Goal: Task Accomplishment & Management: Complete application form

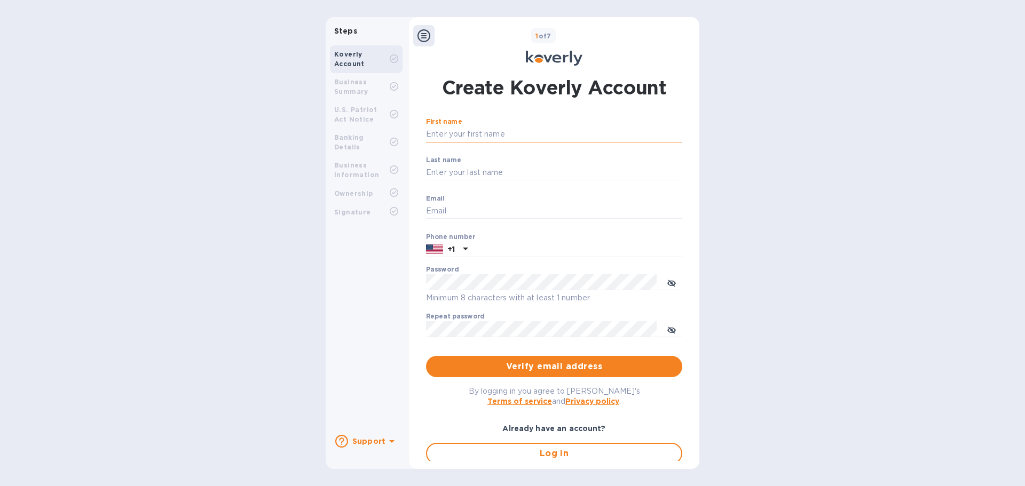
click at [459, 134] on input "First name" at bounding box center [554, 135] width 256 height 16
type input "[PERSON_NAME]"
type input "braver"
type input "[EMAIL_ADDRESS][DOMAIN_NAME]"
type input "3477420371"
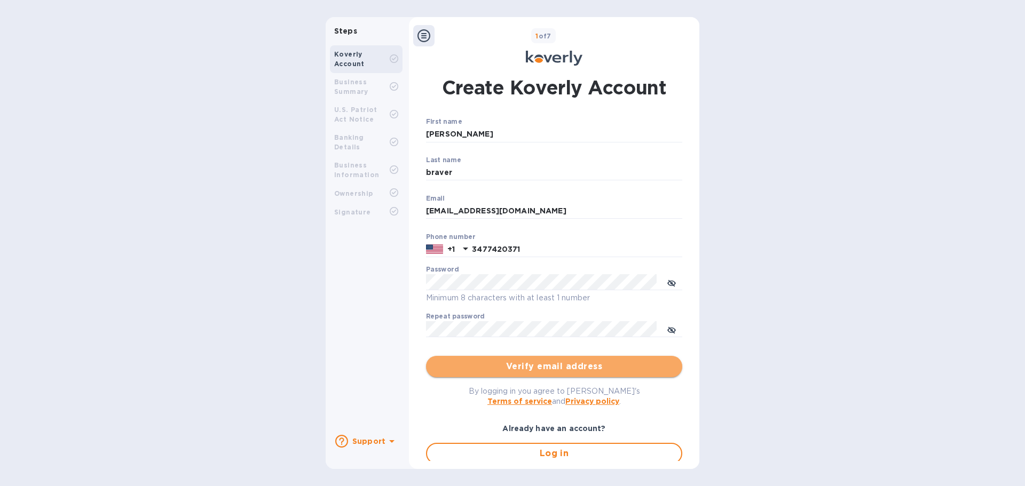
click at [499, 361] on span "Verify email address" at bounding box center [554, 366] width 239 height 13
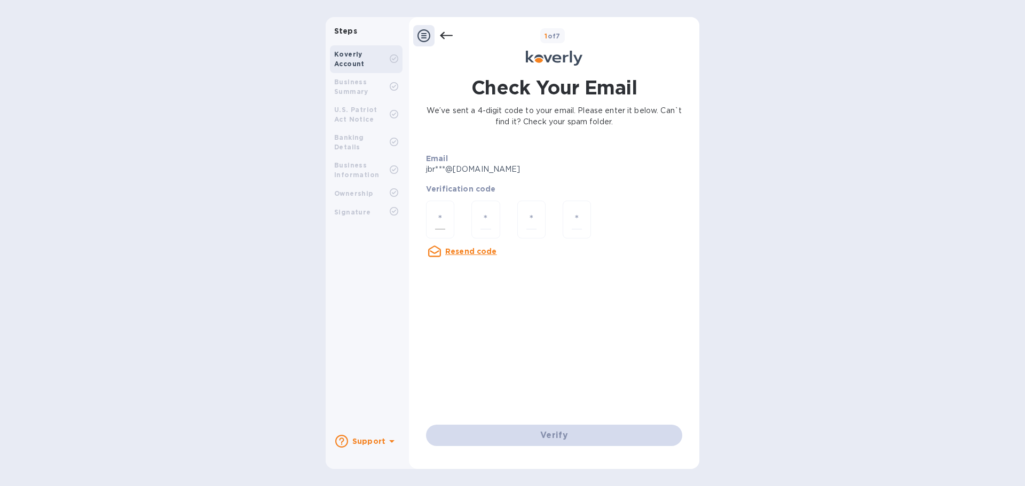
click at [446, 218] on div at bounding box center [440, 220] width 28 height 38
type input "6"
type input "2"
type input "8"
type input "6"
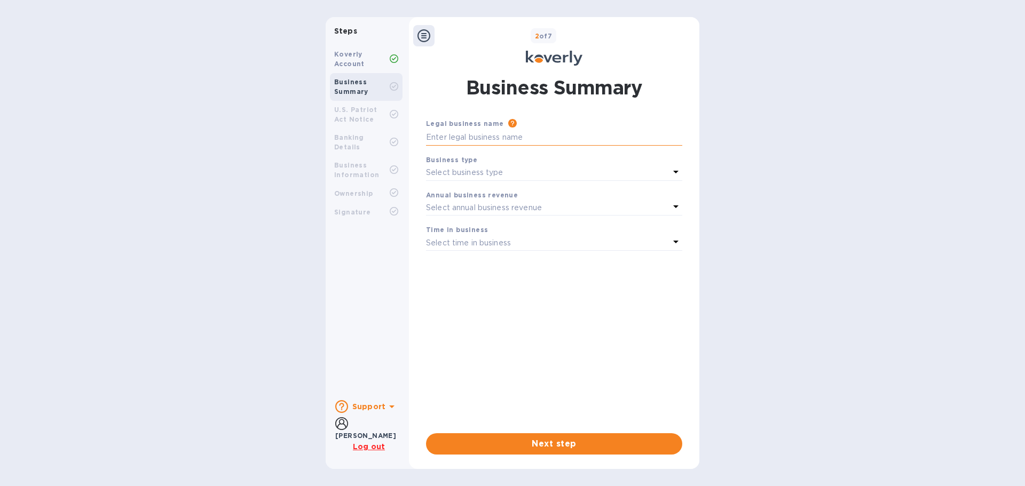
click at [478, 140] on input "text" at bounding box center [554, 138] width 256 height 16
click at [504, 136] on input "text" at bounding box center [554, 138] width 256 height 16
type input "cong mcrt"
click at [461, 161] on b "Business type" at bounding box center [451, 160] width 51 height 8
click at [470, 171] on p "Select business type" at bounding box center [464, 172] width 77 height 11
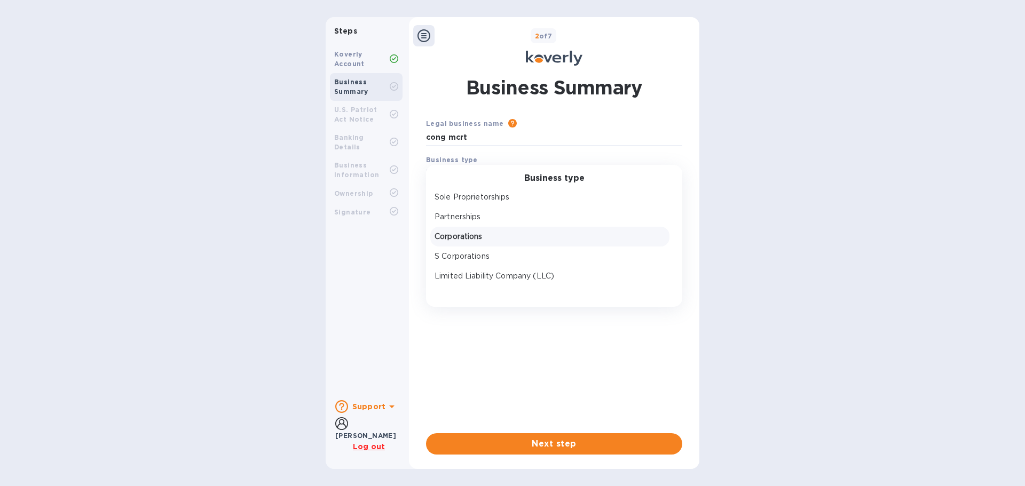
click at [482, 239] on p "Corporations" at bounding box center [550, 236] width 231 height 11
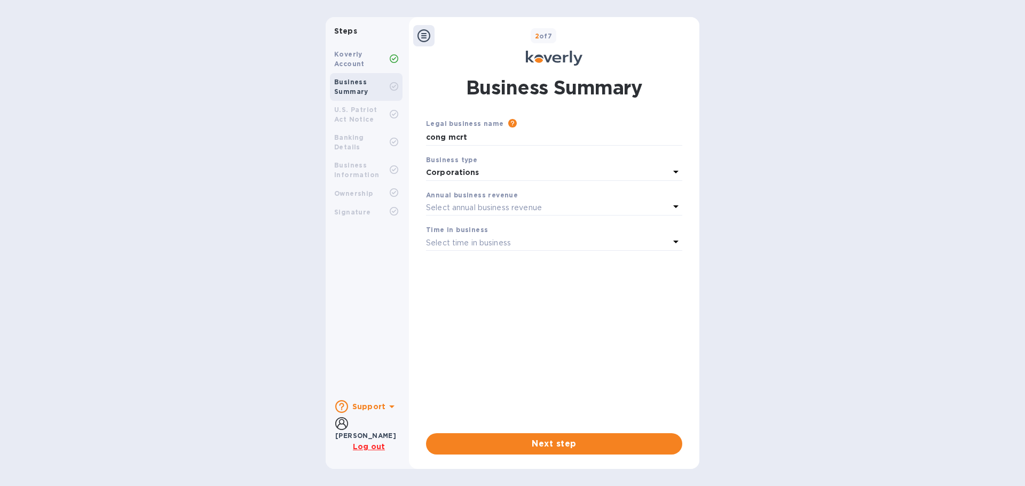
click at [462, 209] on p "Select annual business revenue" at bounding box center [484, 207] width 116 height 11
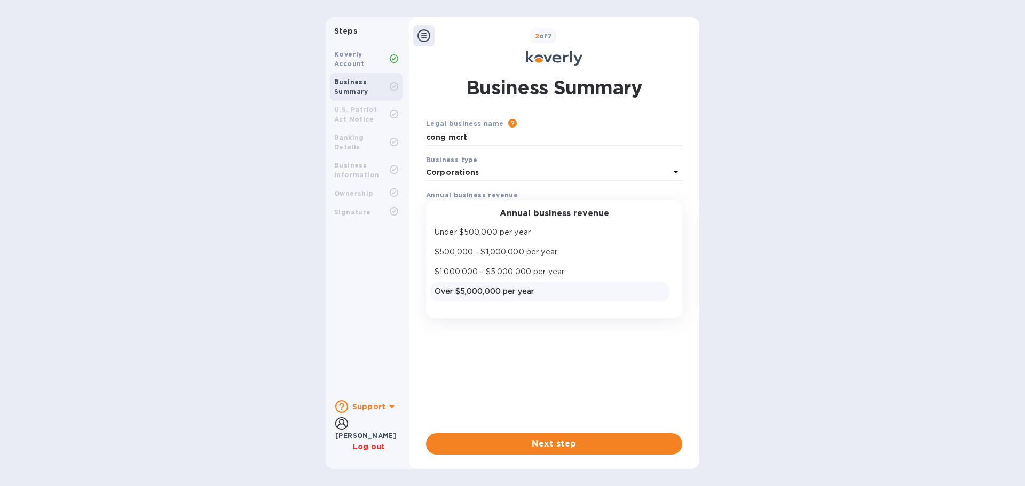
click at [483, 297] on p "Over $5,000,000 per year" at bounding box center [550, 291] width 231 height 11
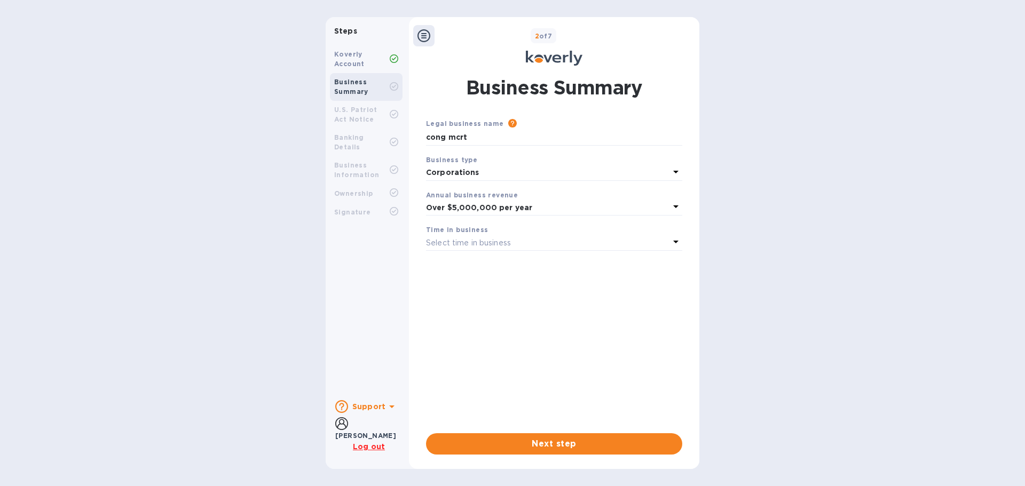
click at [458, 247] on p "Select time in business" at bounding box center [468, 243] width 85 height 11
click at [484, 329] on p "More than 5 years" at bounding box center [550, 326] width 231 height 11
click at [533, 440] on span "Next step" at bounding box center [554, 444] width 239 height 13
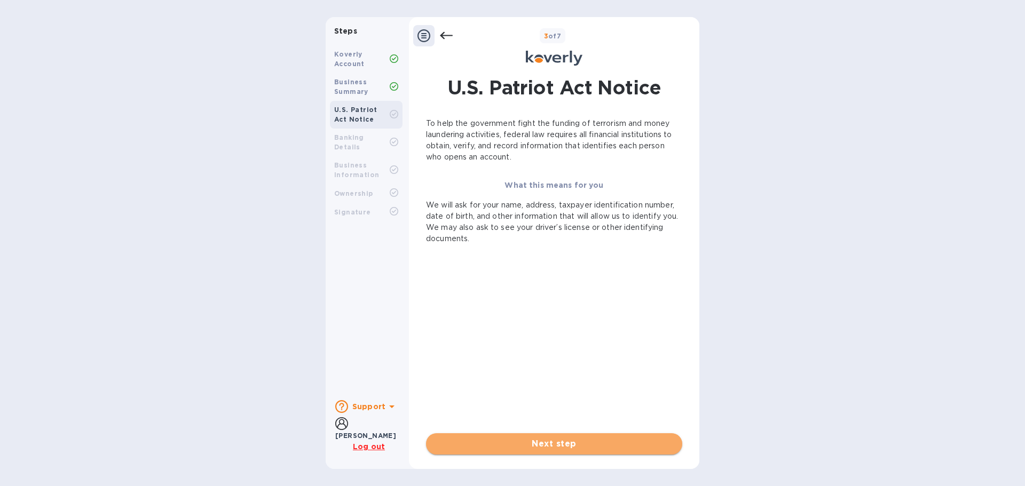
click at [526, 441] on span "Next step" at bounding box center [554, 444] width 239 height 13
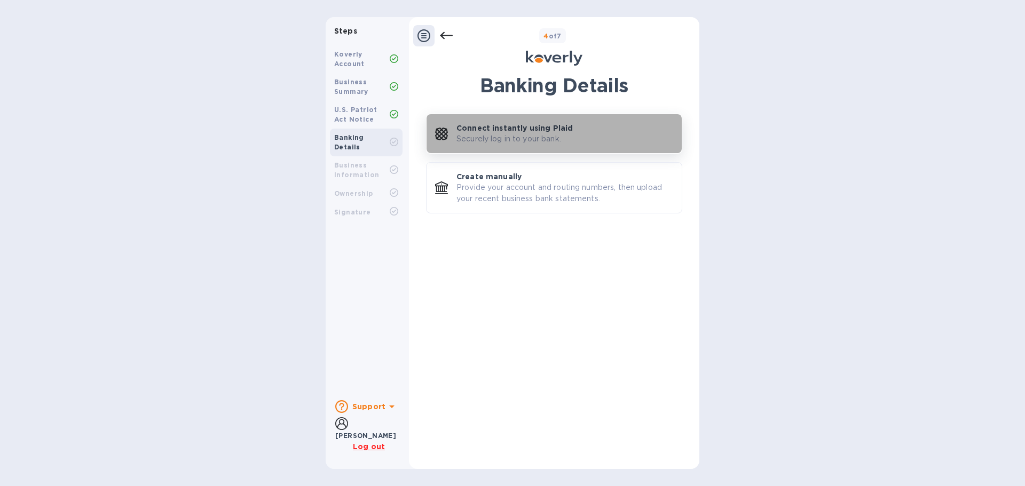
click at [478, 150] on button "Connect instantly using Plaid Securely log in to your bank." at bounding box center [554, 134] width 256 height 40
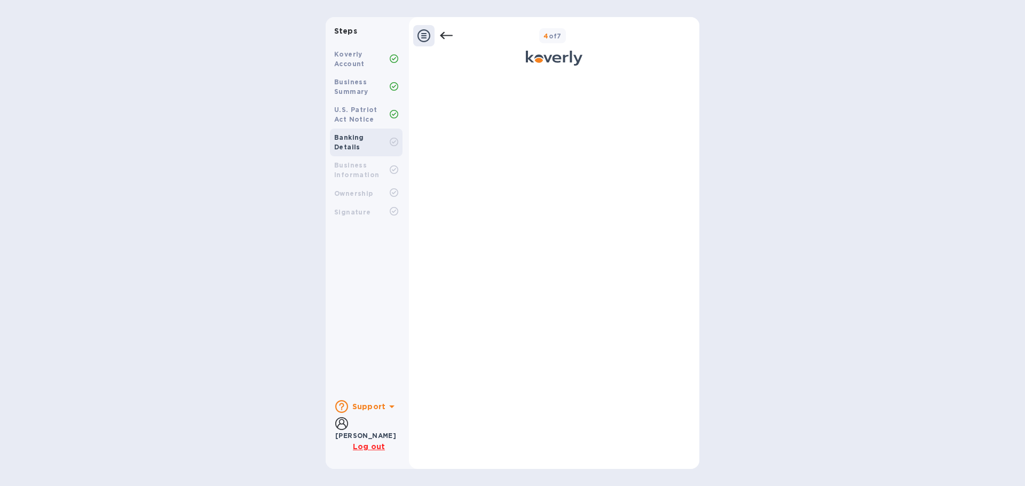
click at [356, 135] on b "Banking Details" at bounding box center [349, 142] width 30 height 18
click at [555, 175] on div at bounding box center [554, 264] width 256 height 381
click at [645, 158] on div at bounding box center [554, 264] width 256 height 381
click at [471, 126] on div at bounding box center [554, 264] width 256 height 381
click at [372, 132] on div "Banking Details" at bounding box center [366, 143] width 73 height 28
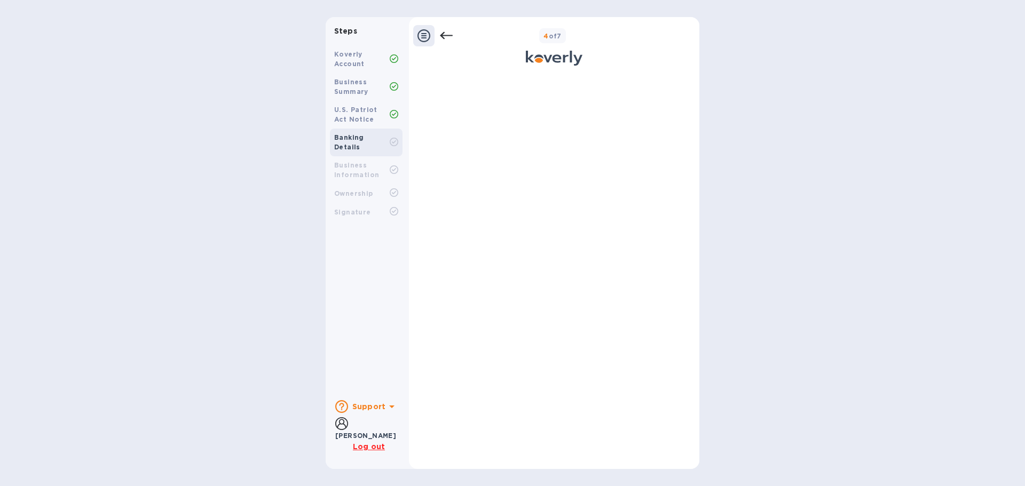
click at [899, 160] on div "Steps Koverly Account Business Summary U.S. Patriot Act Notice Banking Details …" at bounding box center [512, 243] width 1025 height 452
click at [364, 133] on b "Banking Details" at bounding box center [349, 142] width 30 height 18
click at [380, 131] on div "Banking Details" at bounding box center [366, 143] width 73 height 28
click at [445, 34] on icon at bounding box center [446, 35] width 13 height 13
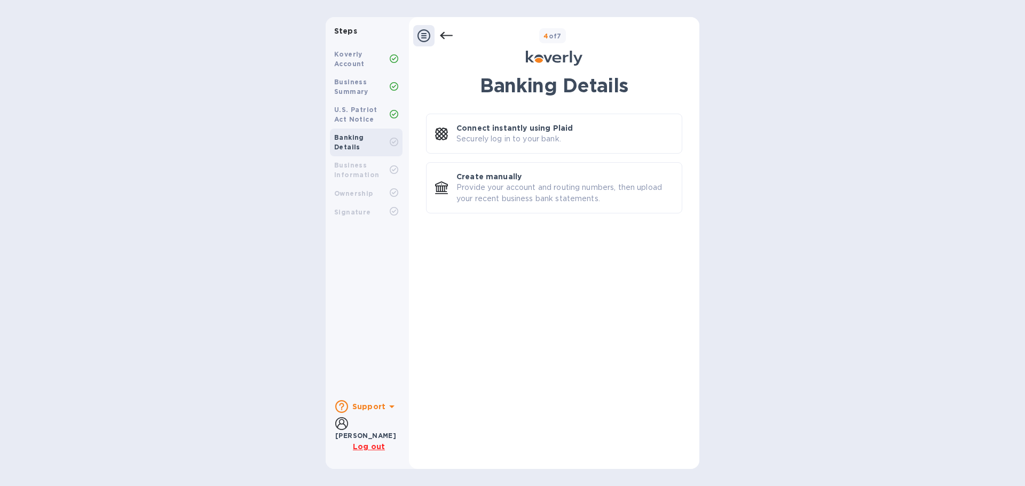
click at [364, 136] on b "Banking Details" at bounding box center [349, 142] width 30 height 18
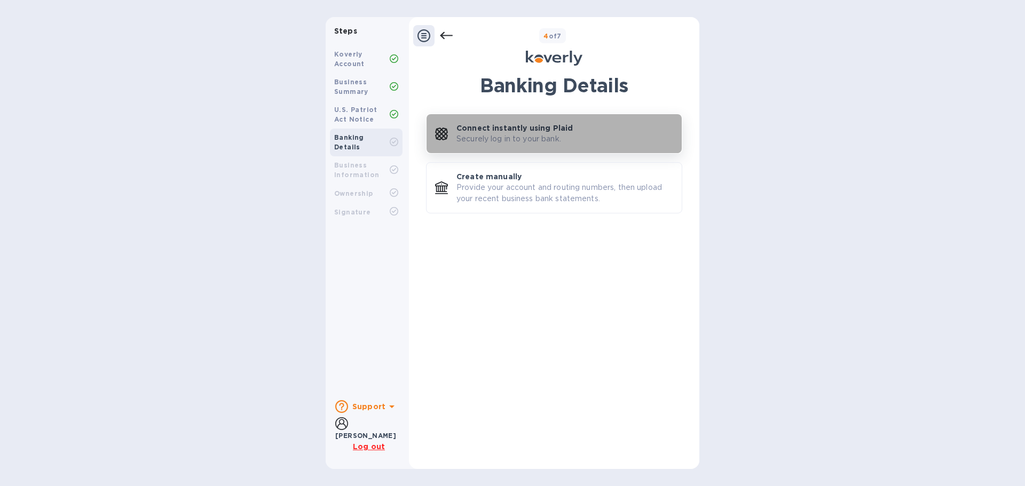
click at [462, 131] on p "Connect instantly using Plaid" at bounding box center [514, 128] width 116 height 11
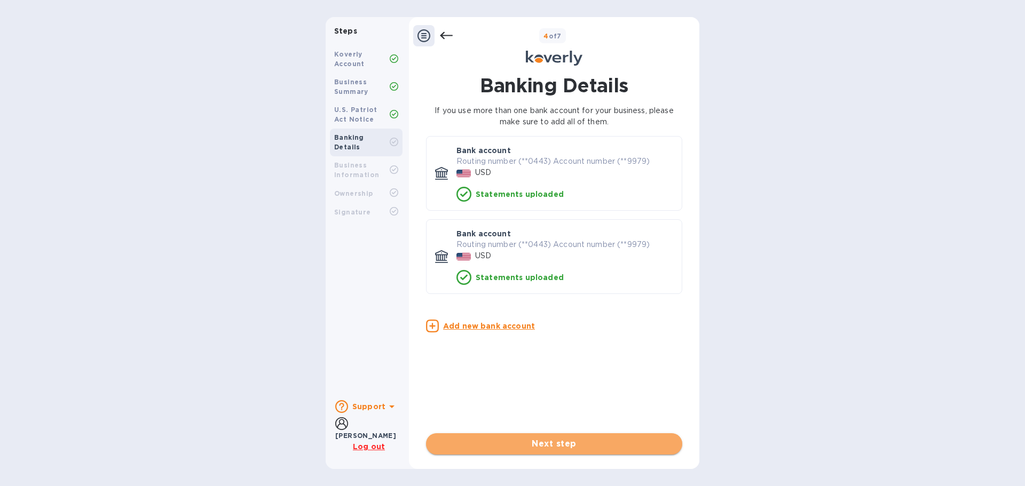
click at [529, 445] on span "Next step" at bounding box center [554, 444] width 239 height 13
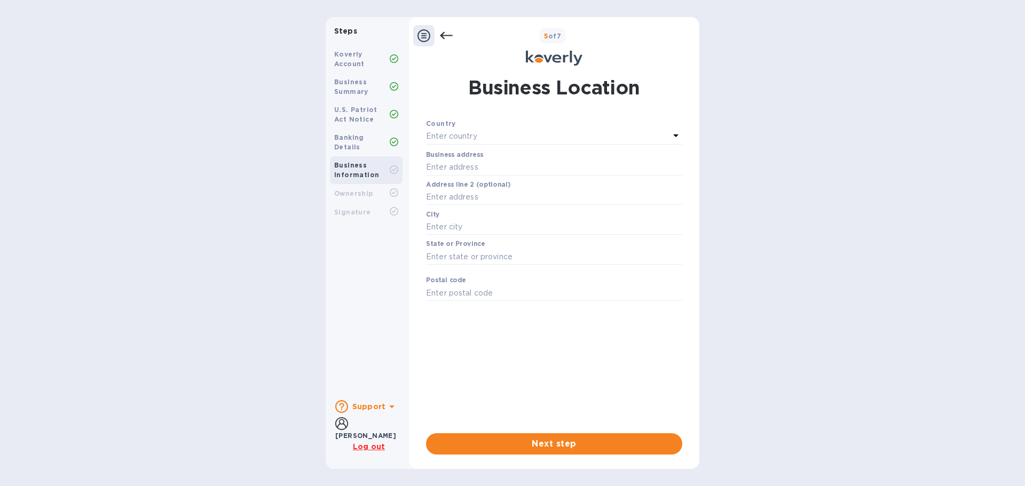
click at [458, 137] on p "Enter country" at bounding box center [451, 136] width 51 height 11
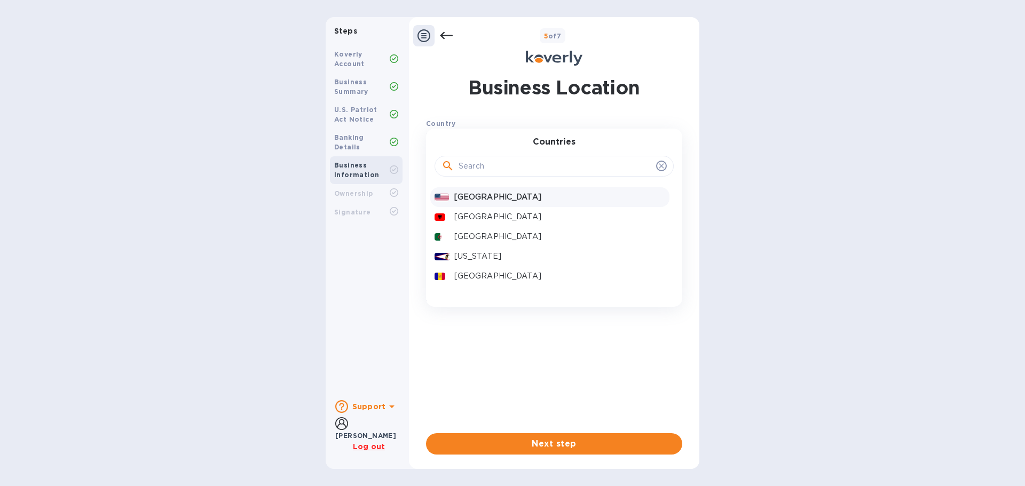
click at [476, 202] on p "[GEOGRAPHIC_DATA]" at bounding box center [559, 197] width 211 height 11
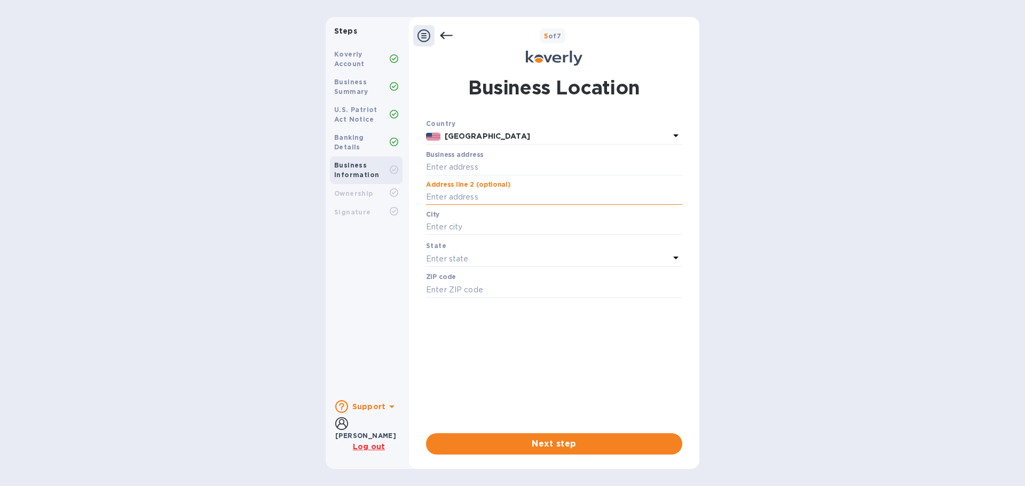
click at [472, 196] on input "text" at bounding box center [554, 198] width 256 height 16
type input "[STREET_ADDRESS][PERSON_NAME]"
click at [470, 232] on input "text" at bounding box center [554, 227] width 256 height 16
type input "[GEOGRAPHIC_DATA]"
type input "[STREET_ADDRESS]"
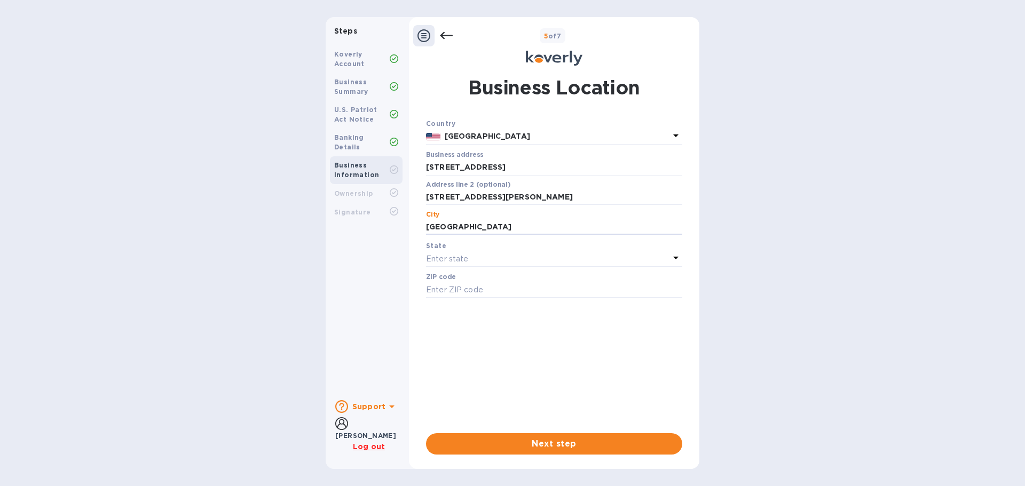
type input "11206"
click at [452, 258] on p "Enter state" at bounding box center [447, 259] width 42 height 11
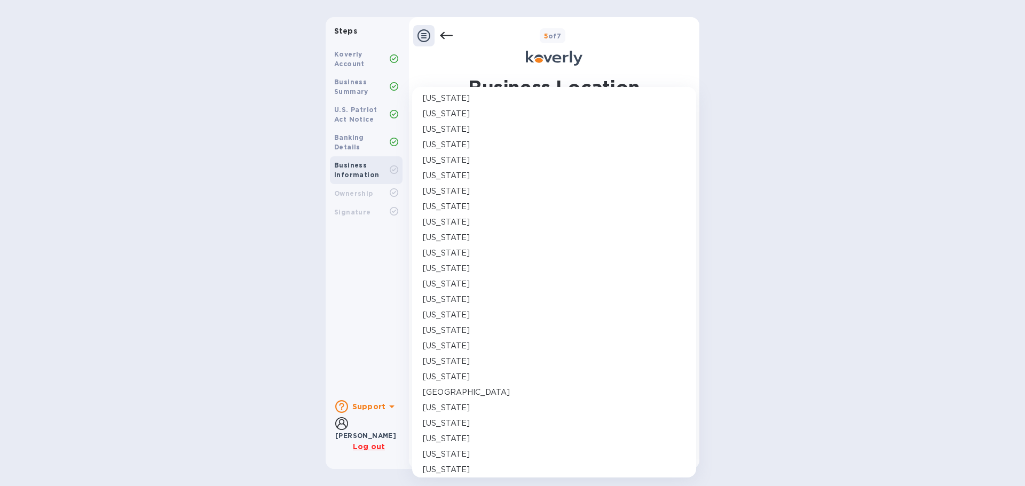
scroll to position [532, 0]
click at [452, 181] on p "[US_STATE]" at bounding box center [446, 182] width 47 height 11
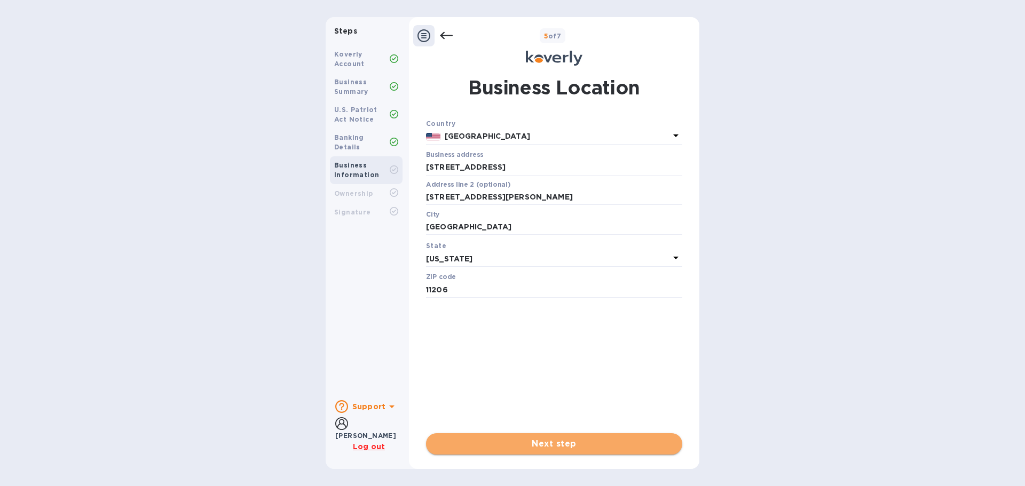
click at [515, 444] on span "Next step" at bounding box center [554, 444] width 239 height 13
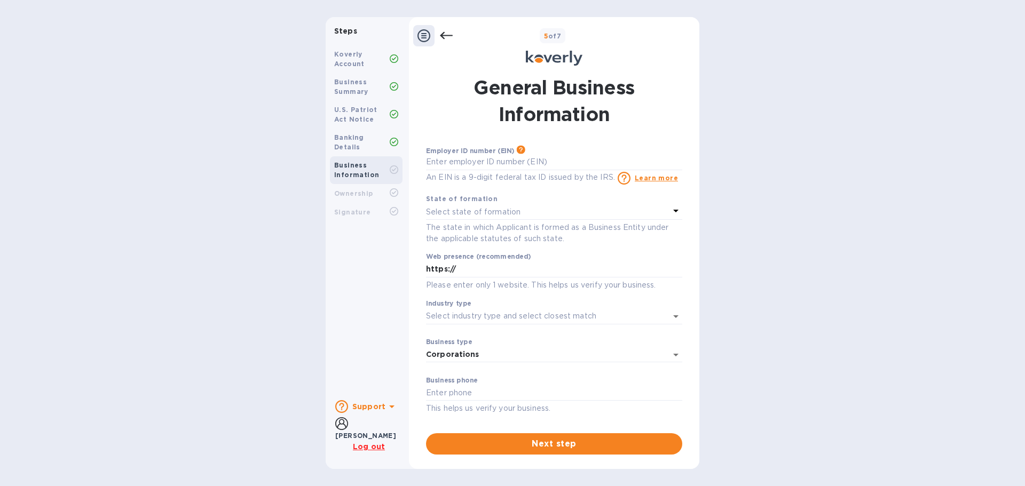
click at [647, 211] on div "Select state of formation" at bounding box center [547, 211] width 243 height 15
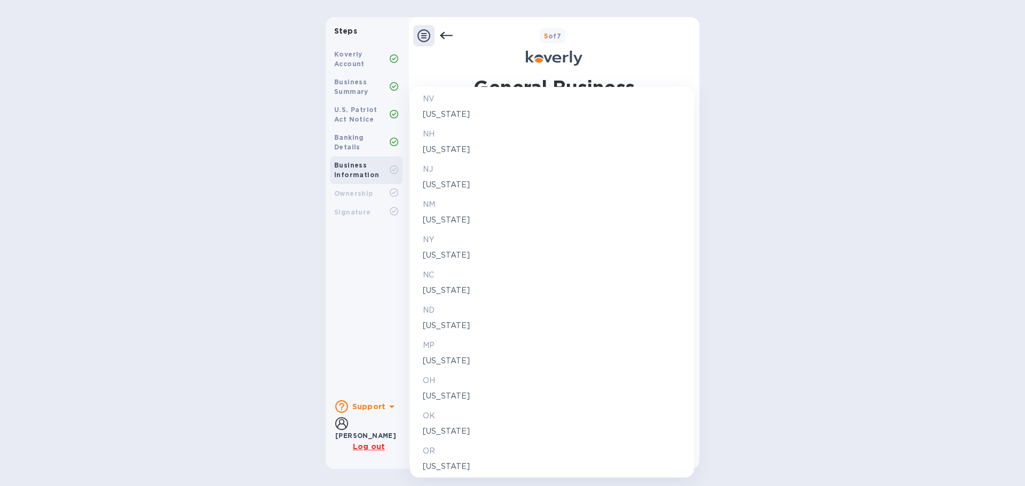
scroll to position [1164, 0]
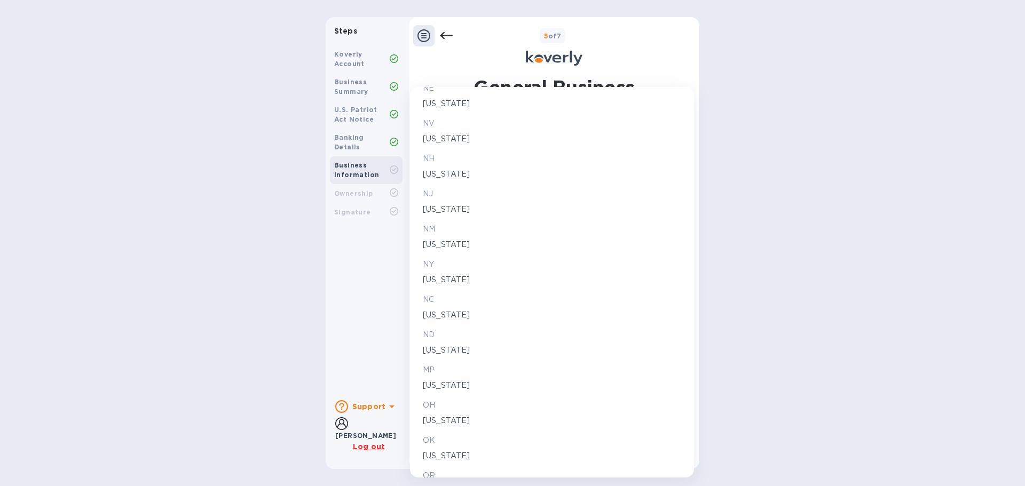
click at [450, 269] on p "NY" at bounding box center [552, 264] width 258 height 11
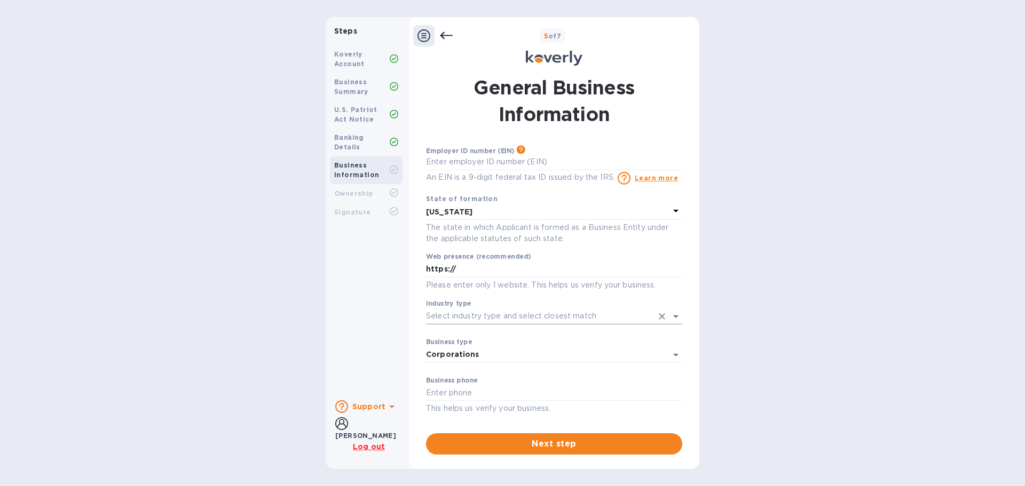
click at [482, 320] on input "Industry type" at bounding box center [539, 316] width 226 height 15
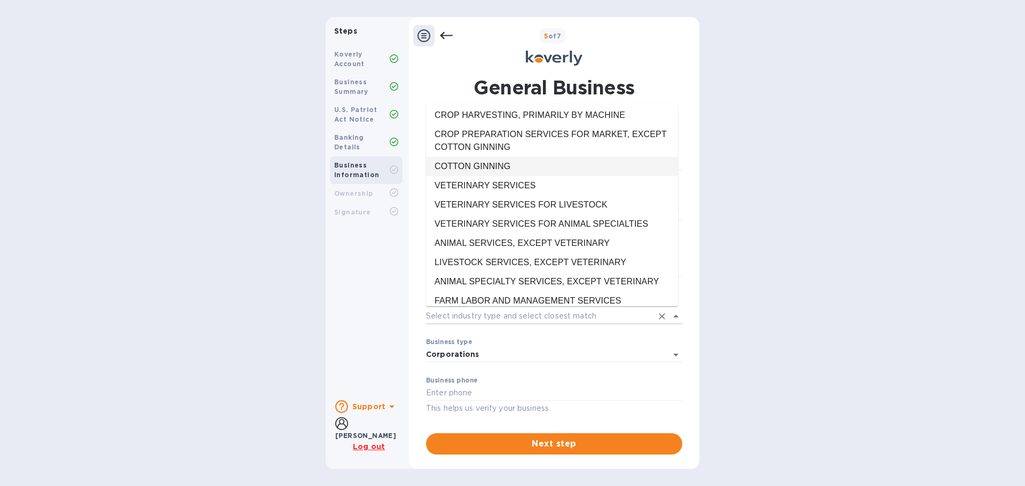
scroll to position [1121, 0]
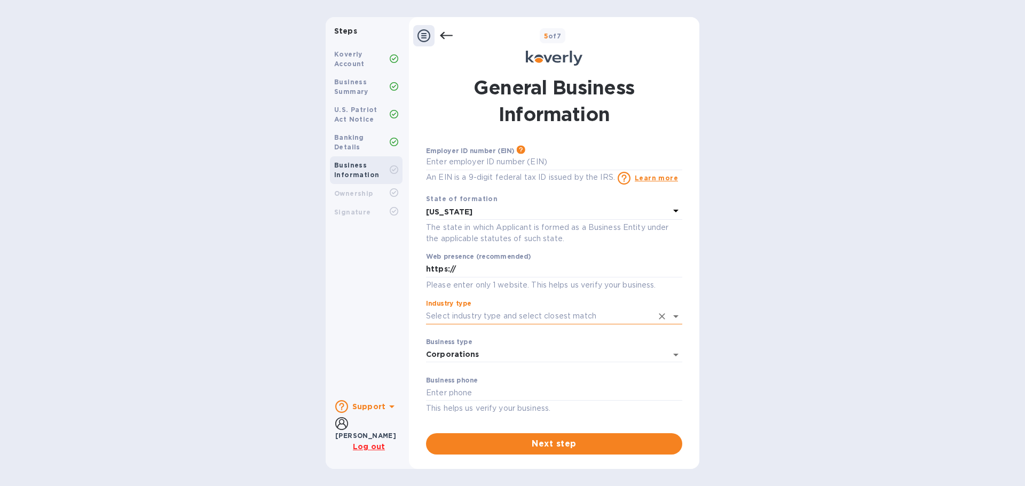
click at [483, 316] on input "Industry type" at bounding box center [539, 316] width 226 height 15
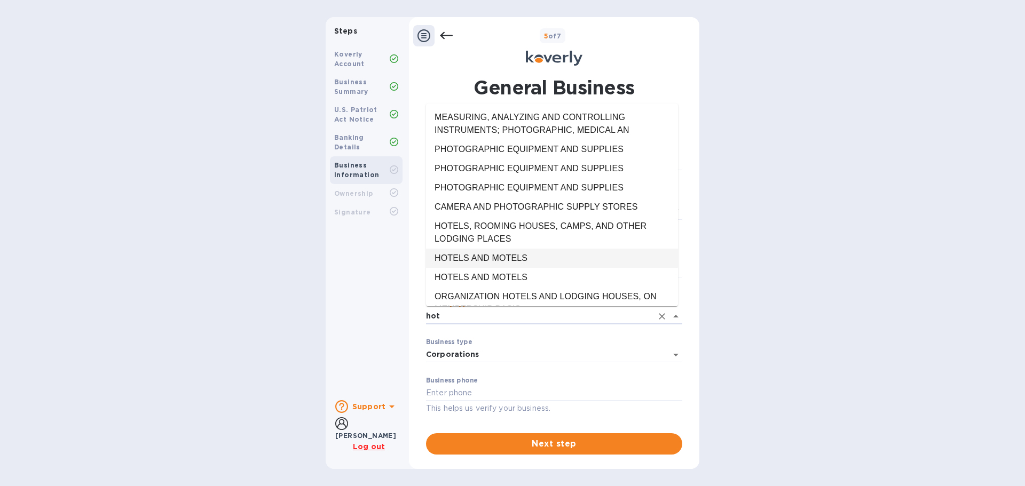
click at [498, 256] on li "HOTELS AND MOTELS" at bounding box center [552, 258] width 252 height 19
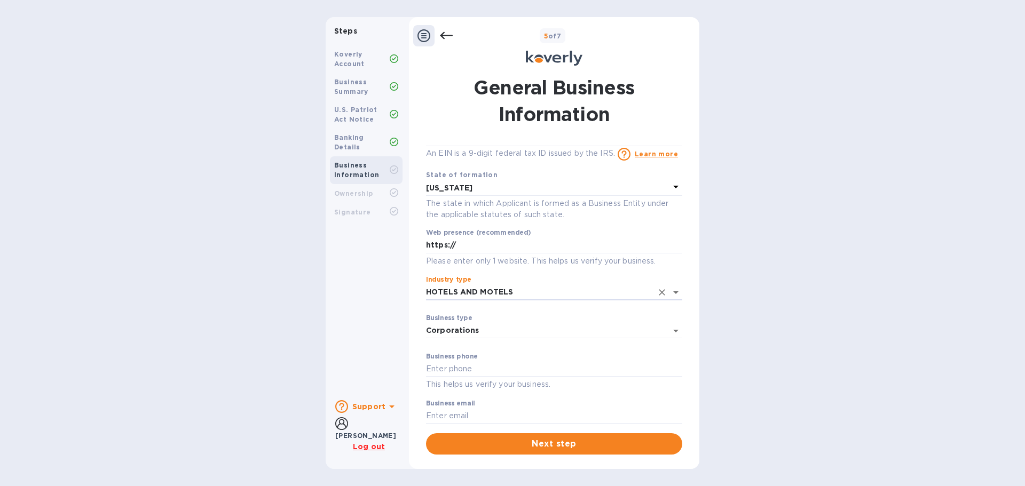
scroll to position [37, 0]
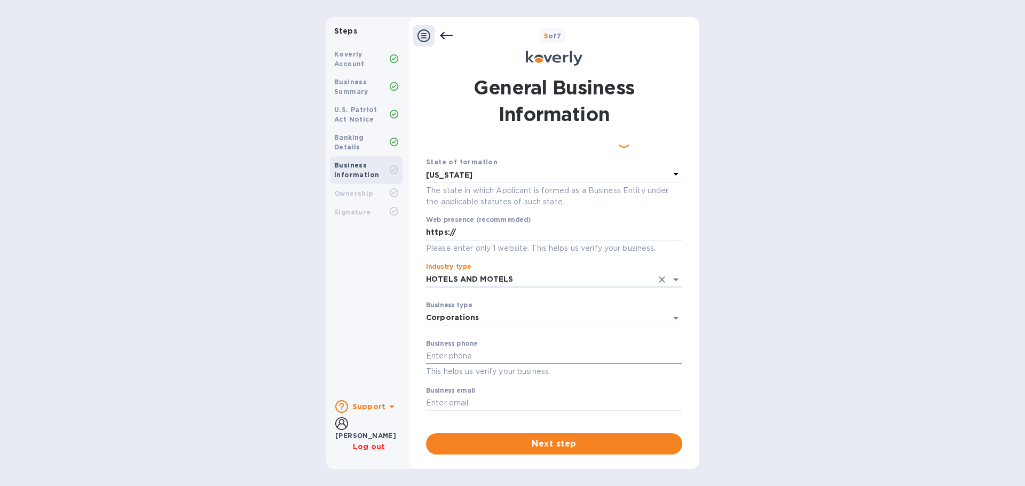
type input "HOTELS AND MOTELS"
click at [469, 360] on input "text" at bounding box center [554, 357] width 256 height 16
type input "3477420371"
type input "[EMAIL_ADDRESS][DOMAIN_NAME]"
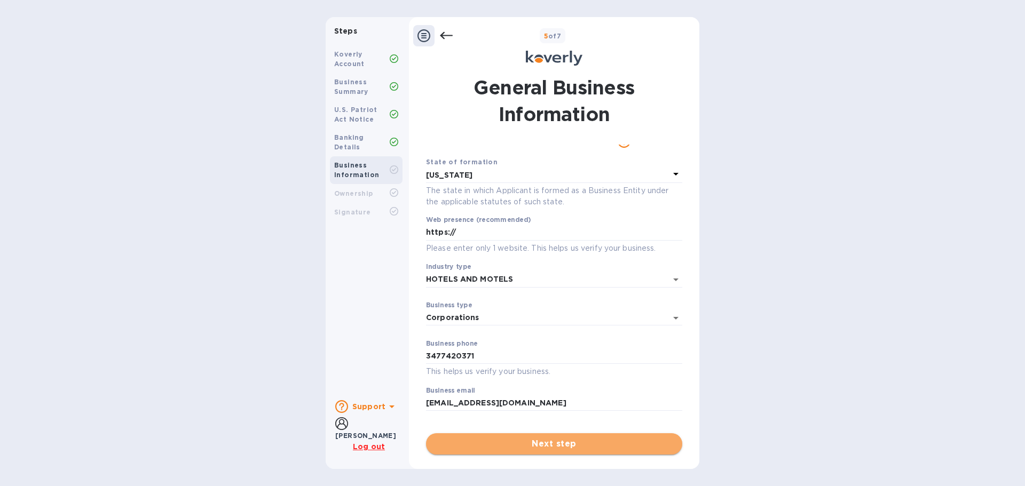
click at [472, 447] on span "Next step" at bounding box center [554, 444] width 239 height 13
click at [539, 446] on span "Next step" at bounding box center [554, 444] width 239 height 13
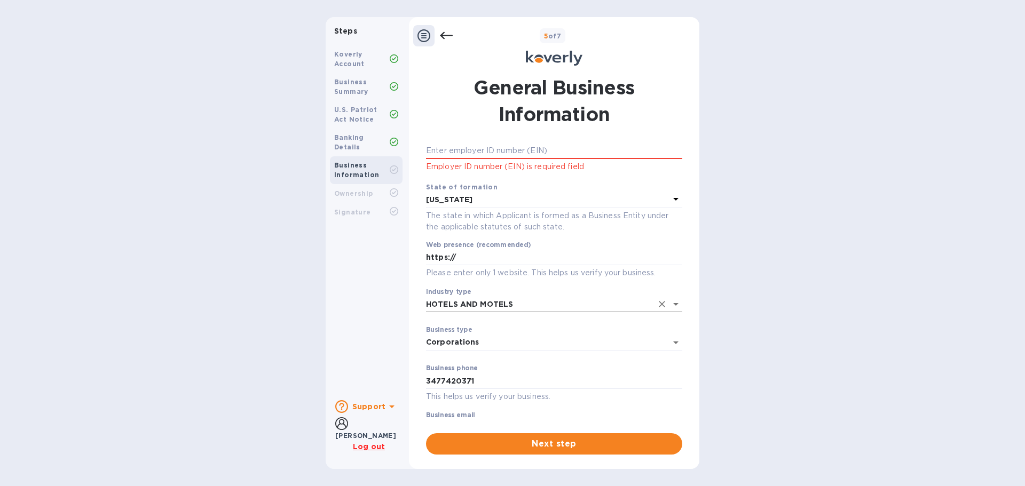
scroll to position [0, 0]
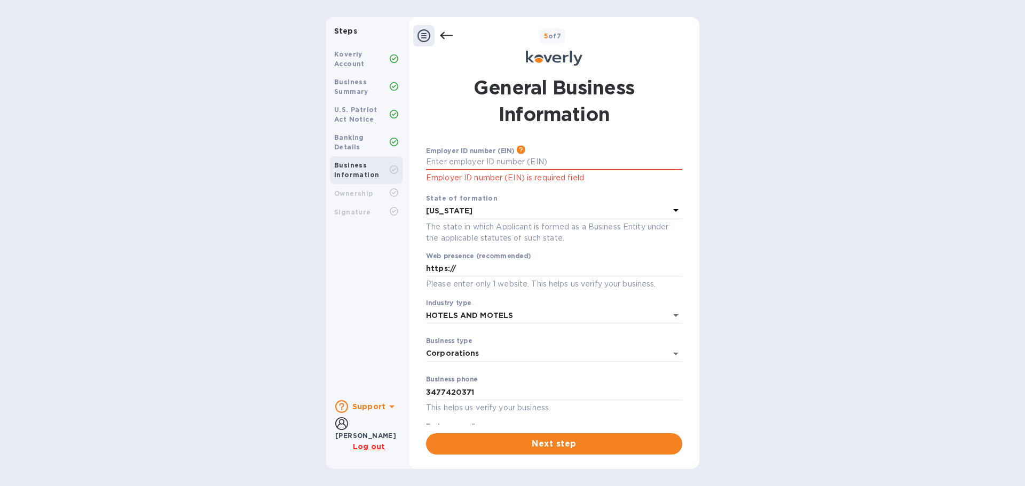
click at [506, 175] on p "Employer ID number (EIN) is required field" at bounding box center [554, 178] width 256 height 12
click at [463, 166] on input "text" at bounding box center [554, 162] width 256 height 16
click at [462, 164] on input "text" at bounding box center [554, 162] width 256 height 16
type input "***06"
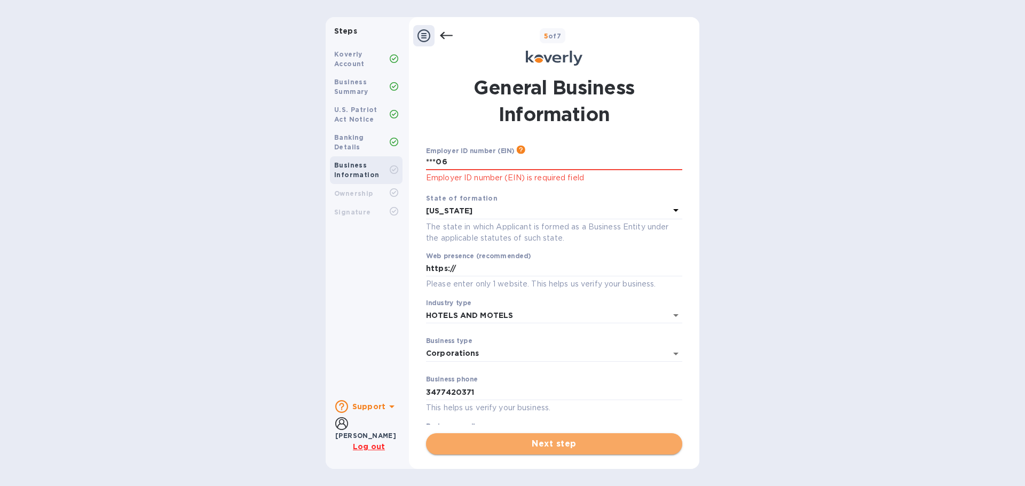
click at [530, 443] on span "Next step" at bounding box center [554, 444] width 239 height 13
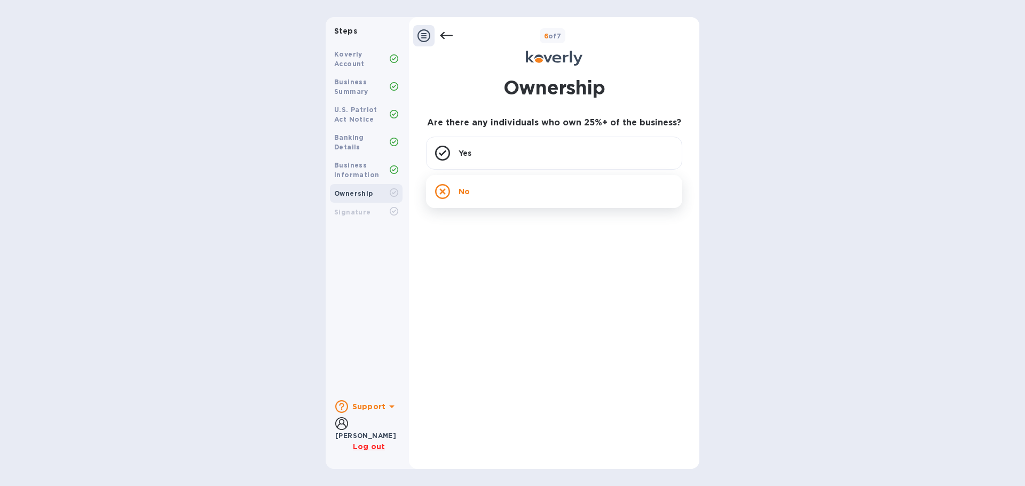
click at [485, 193] on div "No" at bounding box center [554, 191] width 256 height 33
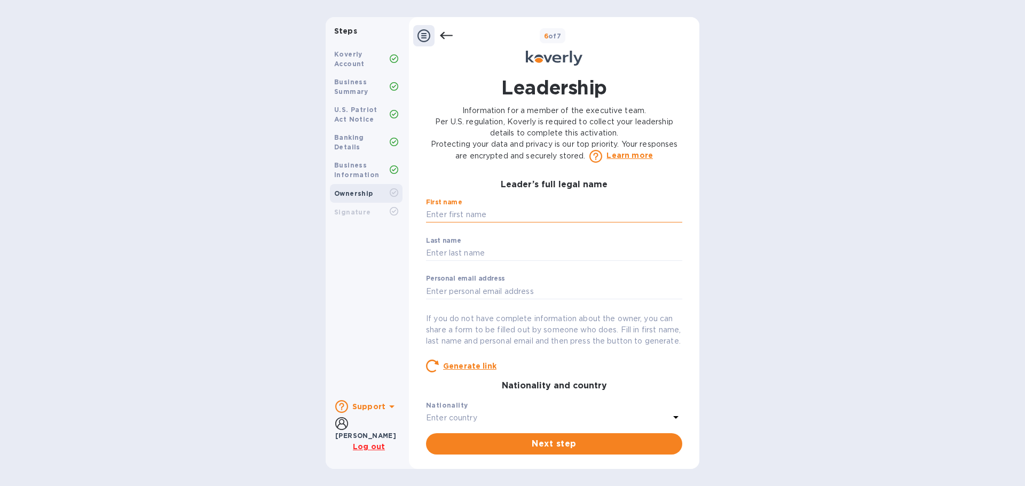
click at [447, 212] on input "text" at bounding box center [554, 215] width 256 height 16
type input "[PERSON_NAME]"
click at [438, 251] on input "text" at bounding box center [554, 254] width 256 height 16
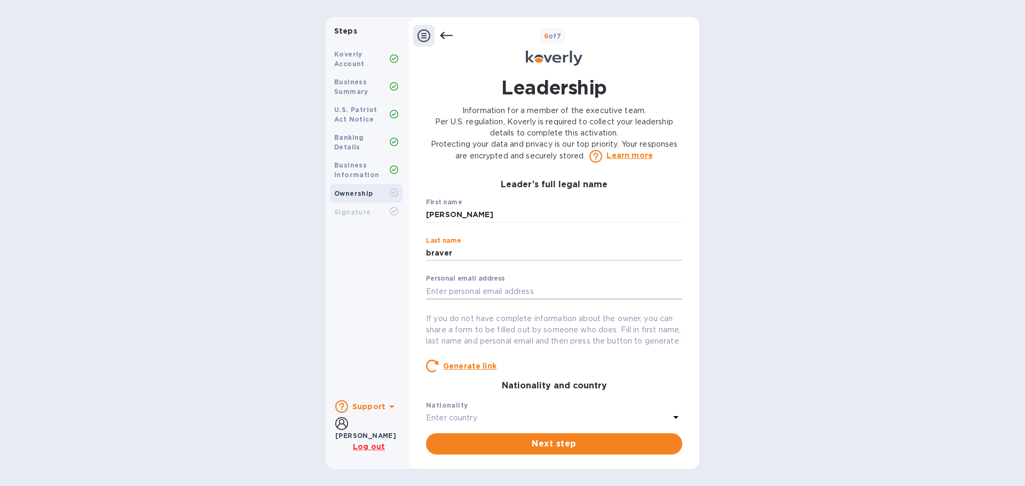
type input "braver"
click at [438, 295] on input "text" at bounding box center [554, 292] width 256 height 16
type input "[EMAIL_ADDRESS][DOMAIN_NAME]"
type input "[STREET_ADDRESS]"
type input "[GEOGRAPHIC_DATA]"
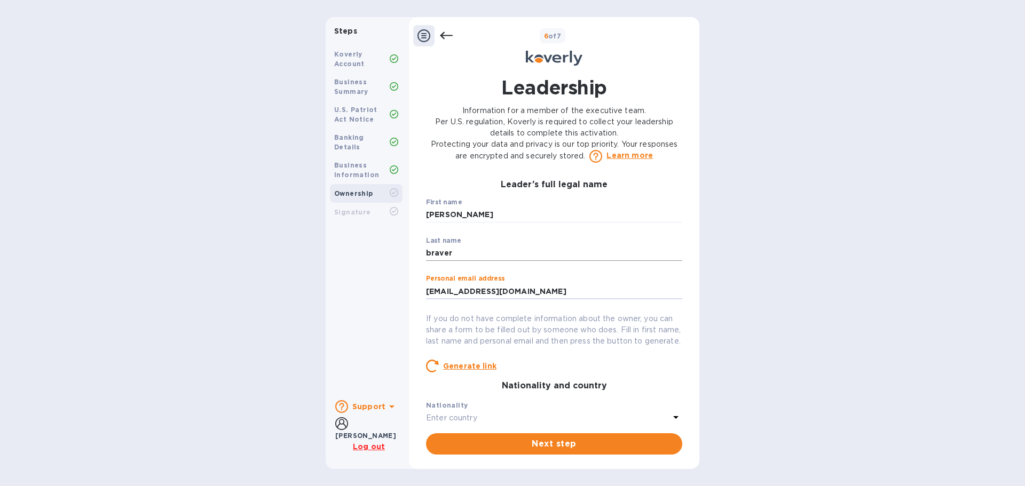
type input "[GEOGRAPHIC_DATA]"
type input "11206"
type input "***71"
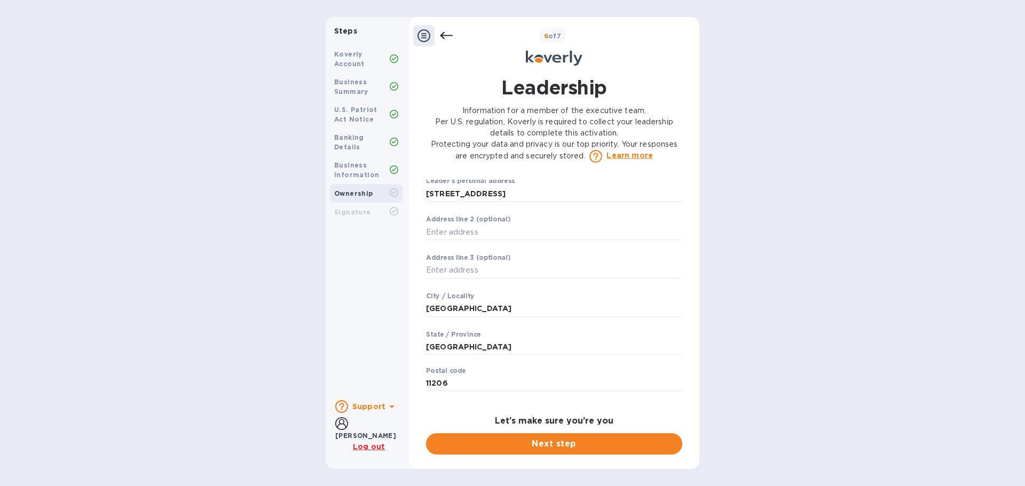
scroll to position [320, 0]
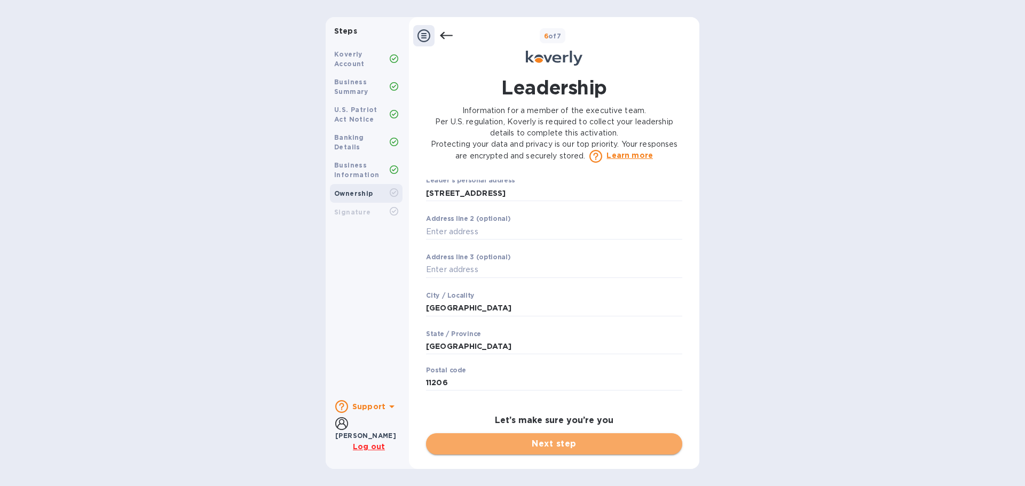
click at [508, 447] on span "Next step" at bounding box center [554, 444] width 239 height 13
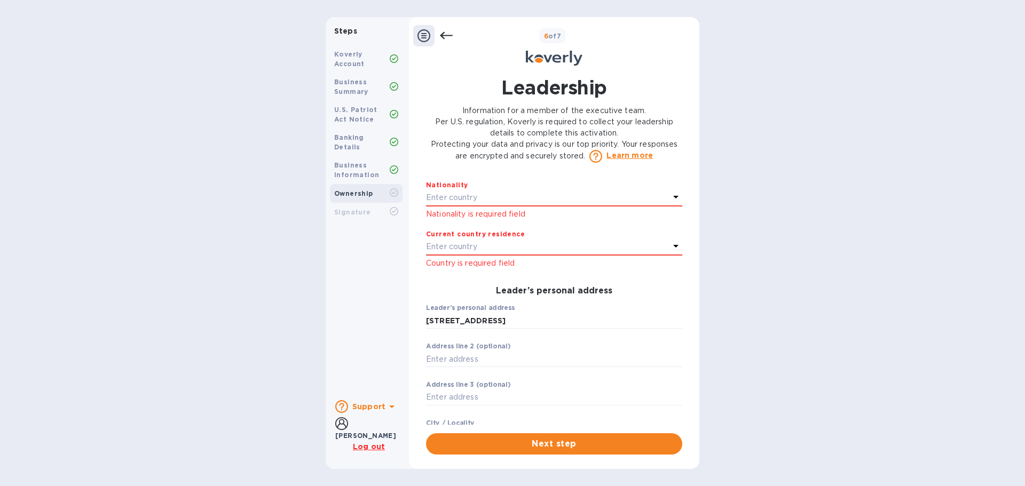
scroll to position [188, 0]
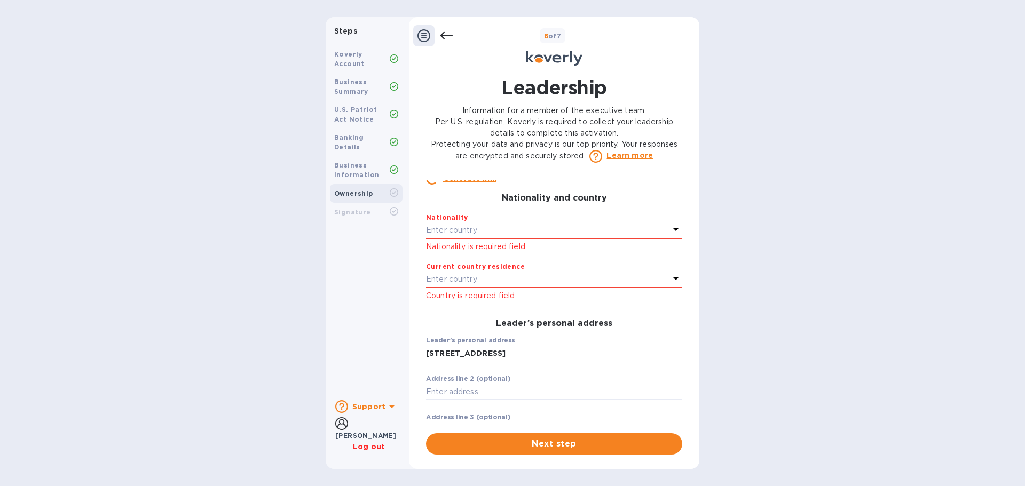
click at [501, 238] on div "Enter country" at bounding box center [547, 230] width 243 height 15
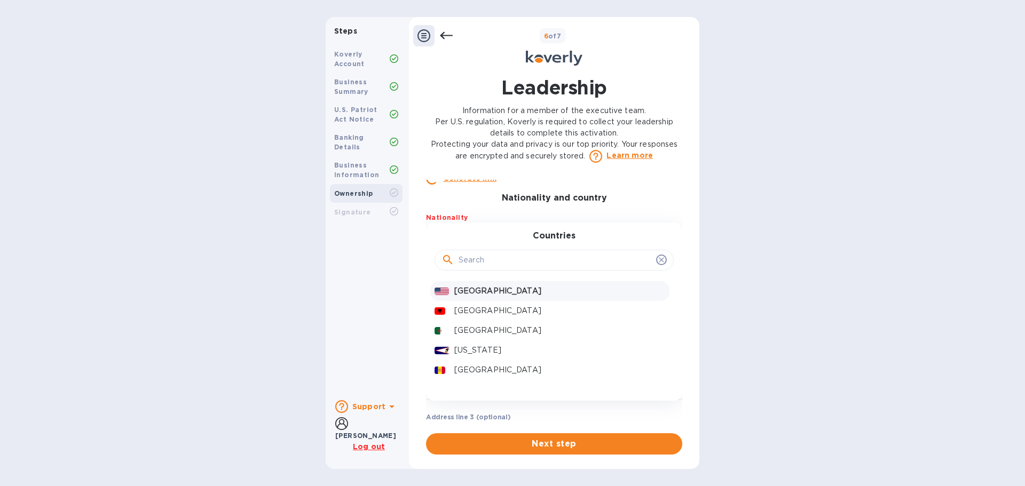
click at [491, 297] on p "[GEOGRAPHIC_DATA]" at bounding box center [559, 291] width 211 height 11
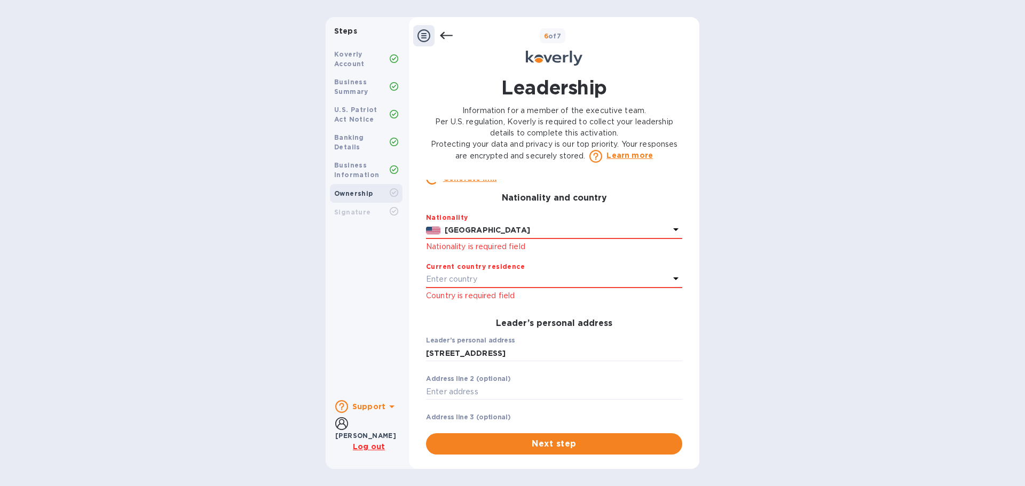
click at [468, 285] on p "Enter country" at bounding box center [451, 279] width 51 height 11
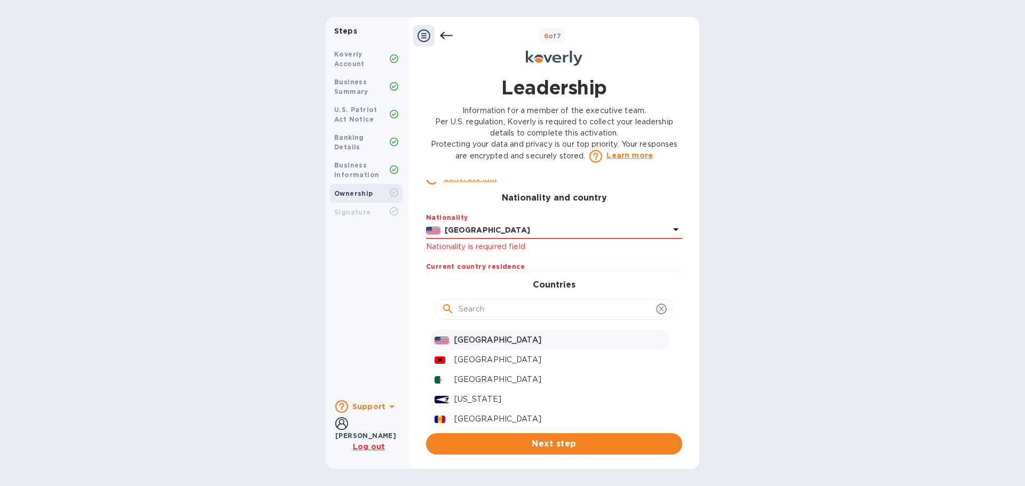
click at [481, 346] on p "[GEOGRAPHIC_DATA]" at bounding box center [559, 340] width 211 height 11
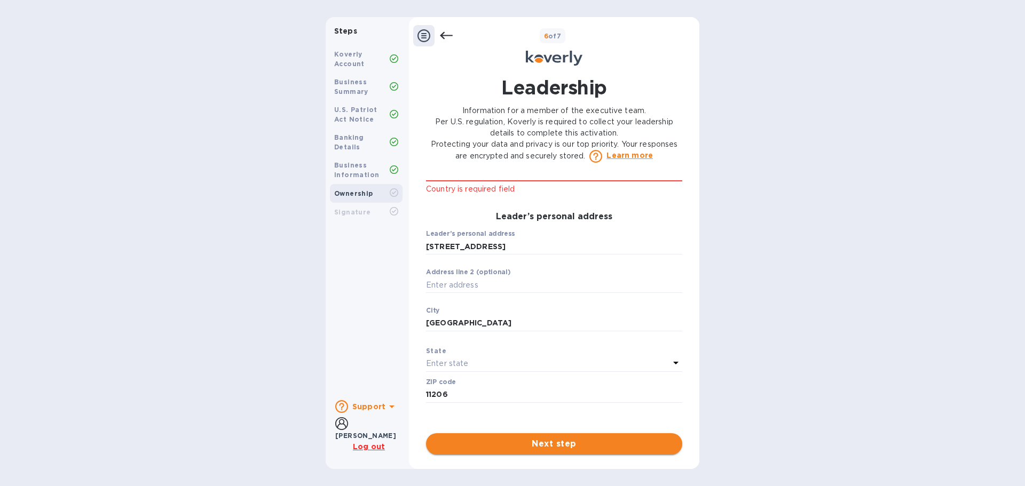
click at [520, 441] on span "Next step" at bounding box center [554, 444] width 239 height 13
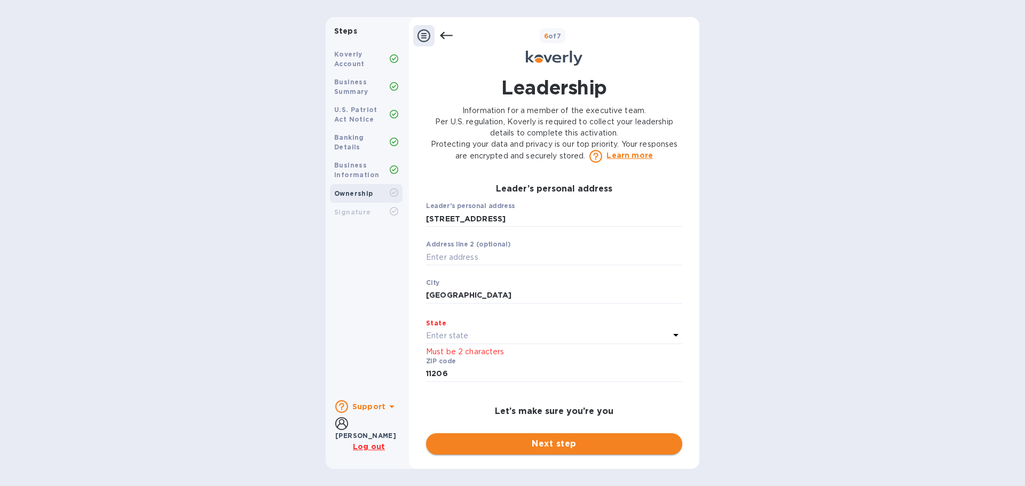
scroll to position [281, 0]
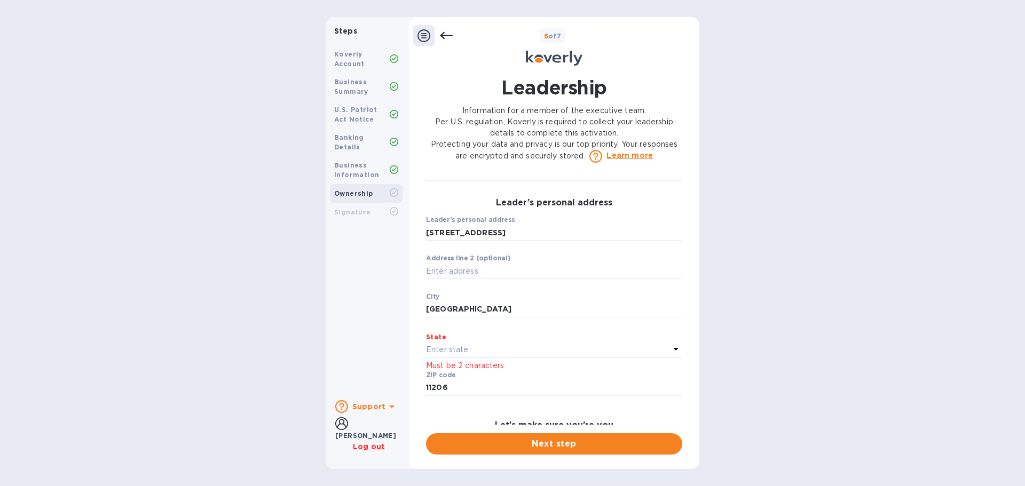
click at [463, 356] on p "Enter state" at bounding box center [447, 349] width 42 height 11
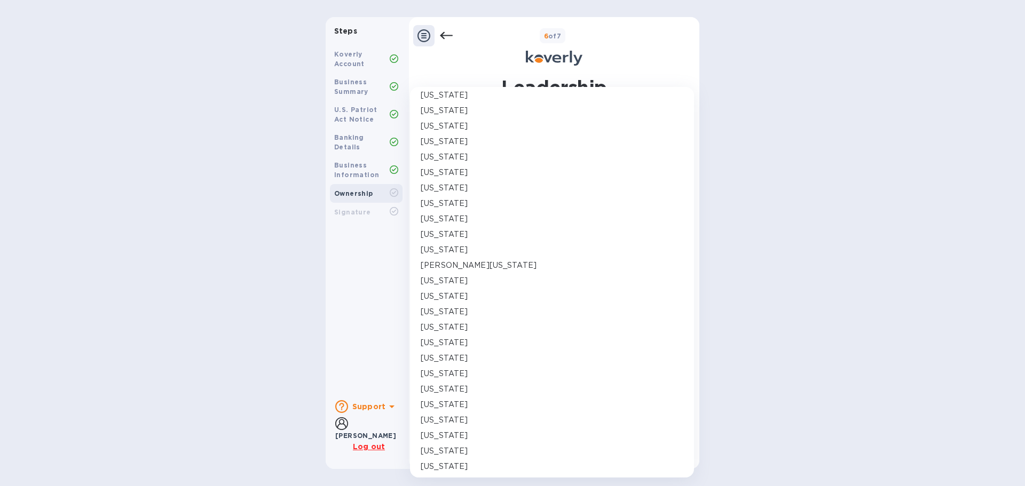
scroll to position [267, 0]
click at [472, 447] on div "[US_STATE]" at bounding box center [552, 448] width 263 height 11
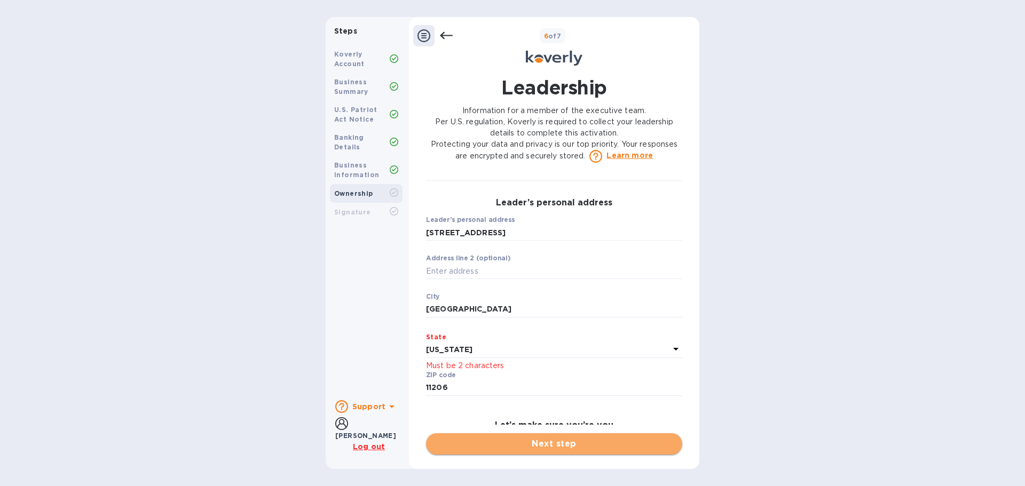
click at [482, 450] on span "Next step" at bounding box center [554, 444] width 239 height 13
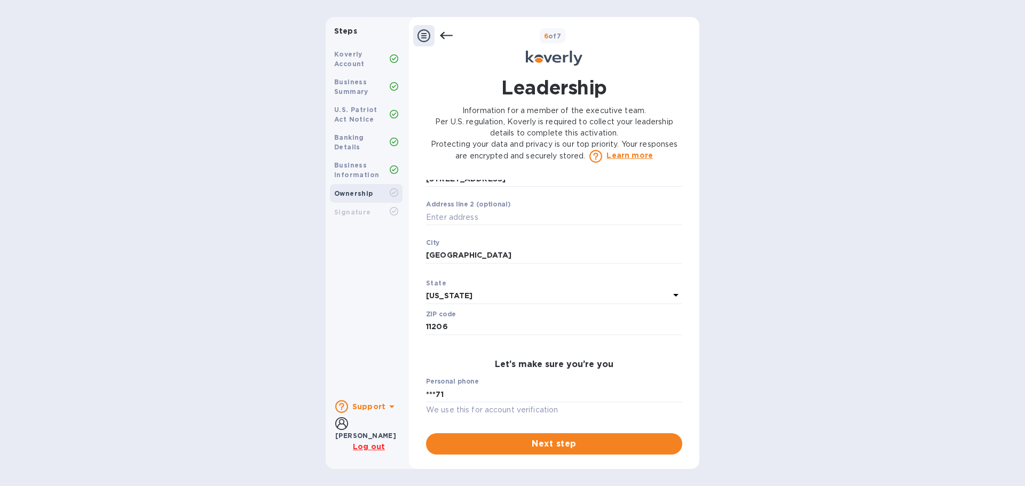
scroll to position [431, 0]
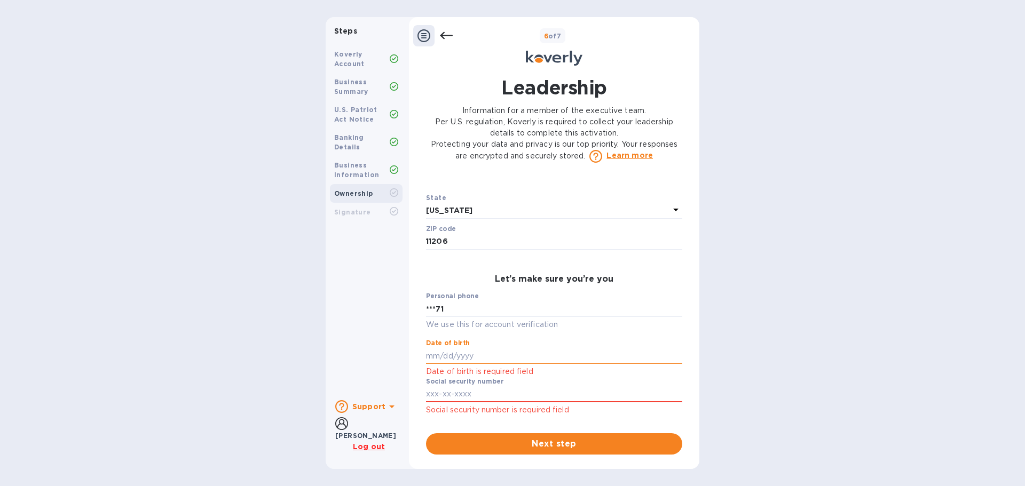
click at [448, 353] on input "text" at bounding box center [554, 356] width 256 height 16
type input "***80"
click at [440, 390] on input "text" at bounding box center [554, 395] width 256 height 16
type input "***29"
click at [552, 446] on span "Next step" at bounding box center [554, 444] width 239 height 13
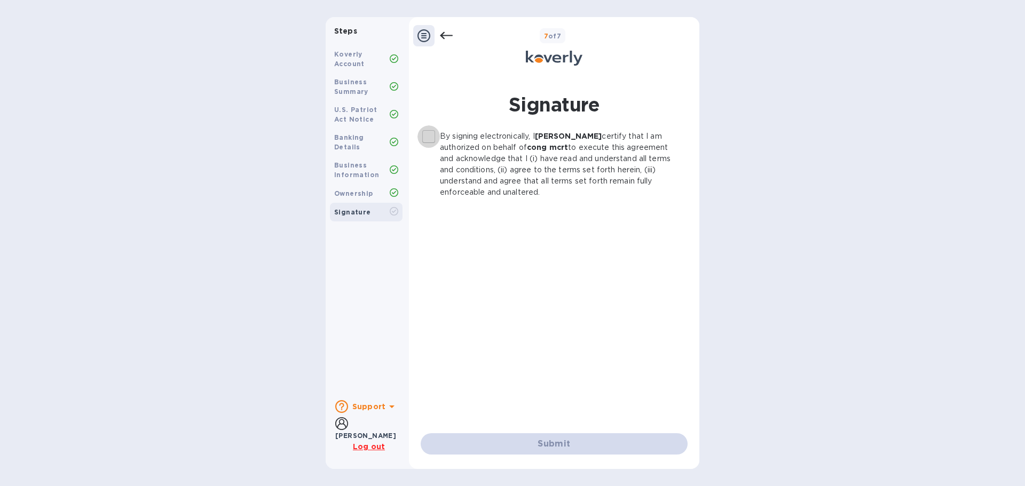
click at [431, 140] on input "By signing electronically, I [PERSON_NAME] certify that I am authorized on beha…" at bounding box center [429, 136] width 22 height 22
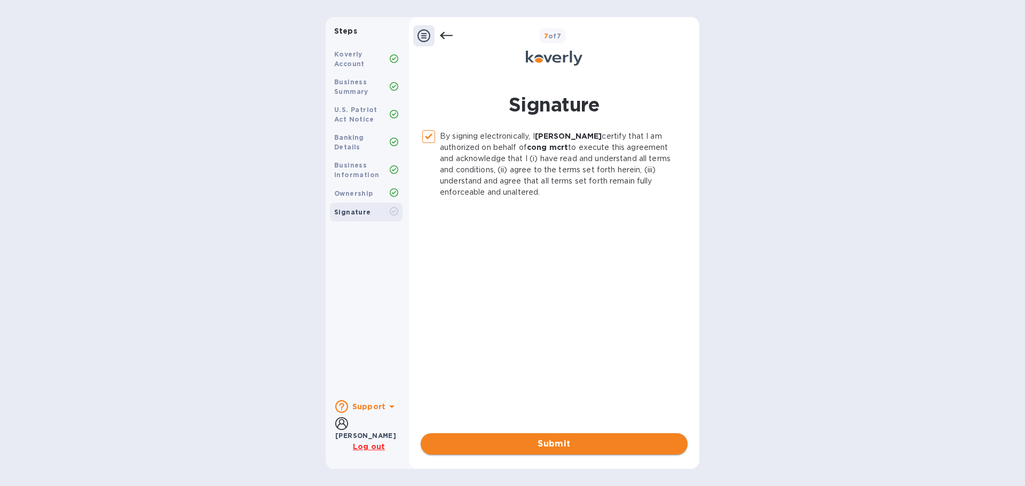
click at [525, 447] on span "Submit" at bounding box center [554, 444] width 250 height 13
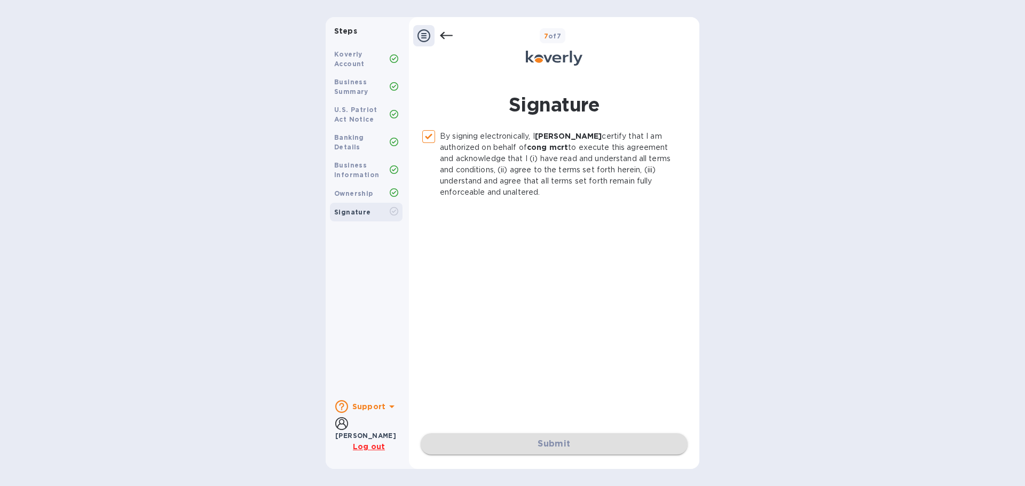
checkbox input "false"
